Goal: Task Accomplishment & Management: Use online tool/utility

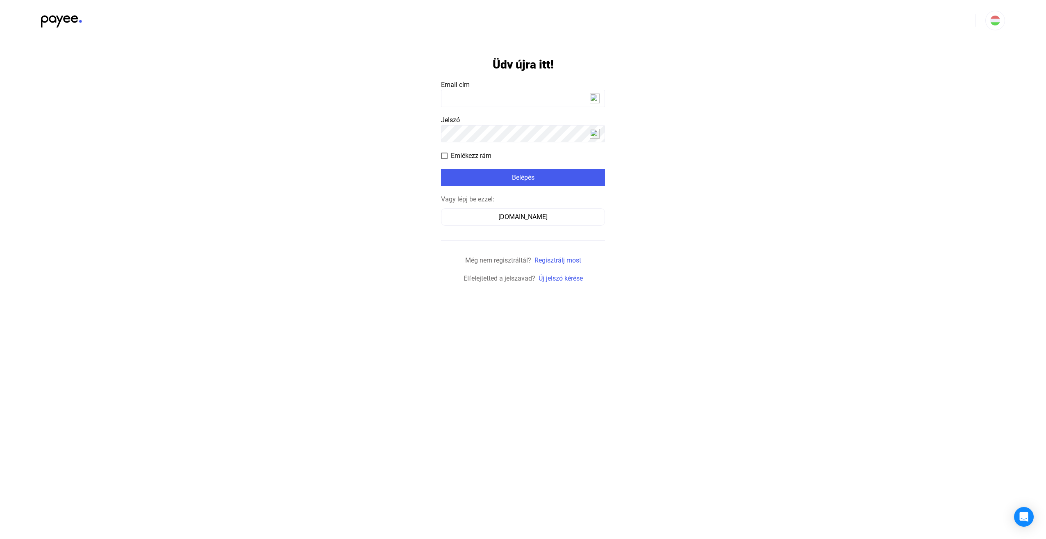
click at [623, 66] on app-form-template "Üdv újra itt! Email cím Jelszó Emlékezz rám Belépés Vagy lépj be ezzel: [DOMAIN…" at bounding box center [523, 162] width 1046 height 242
click at [592, 98] on img at bounding box center [595, 98] width 10 height 10
click at [579, 98] on input at bounding box center [523, 98] width 164 height 17
click at [510, 219] on div "[DOMAIN_NAME]" at bounding box center [523, 217] width 158 height 10
